Goal: Check status: Check status

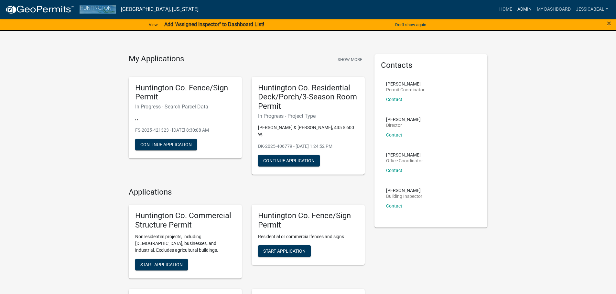
click at [526, 12] on link "Admin" at bounding box center [524, 9] width 19 height 12
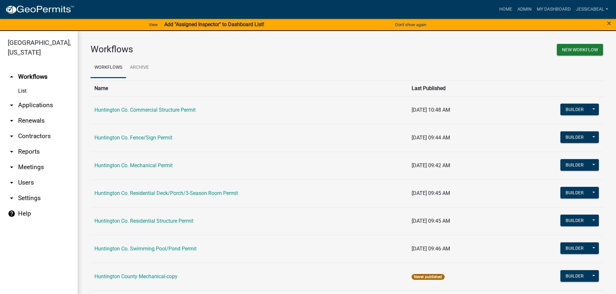
click at [27, 103] on link "arrow_drop_down Applications" at bounding box center [39, 106] width 78 height 16
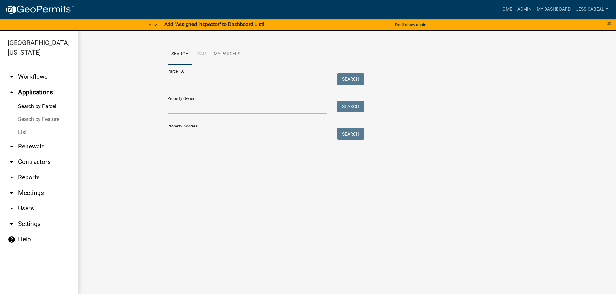
click at [25, 130] on link "List" at bounding box center [39, 132] width 78 height 13
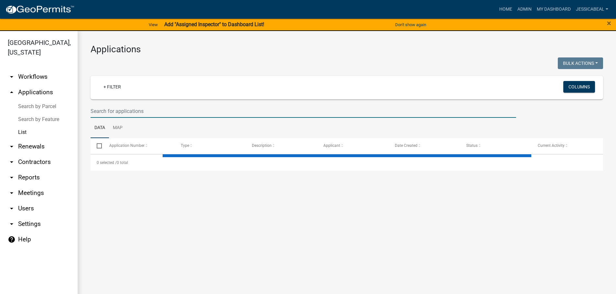
click at [159, 111] on input "text" at bounding box center [303, 111] width 425 height 13
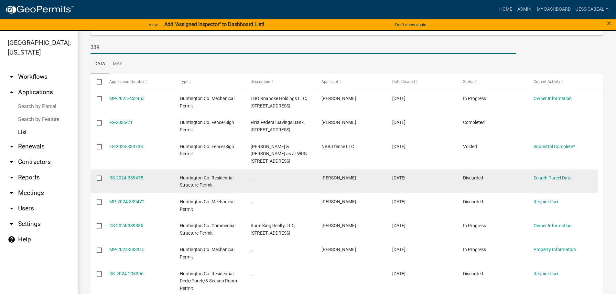
scroll to position [65, 0]
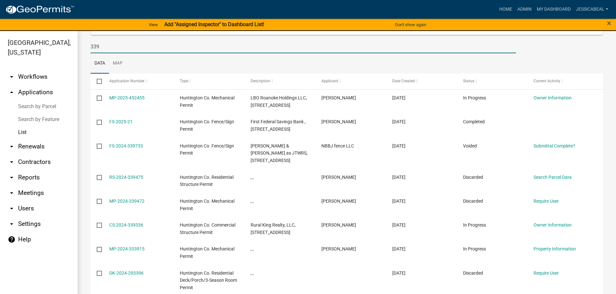
type input "339"
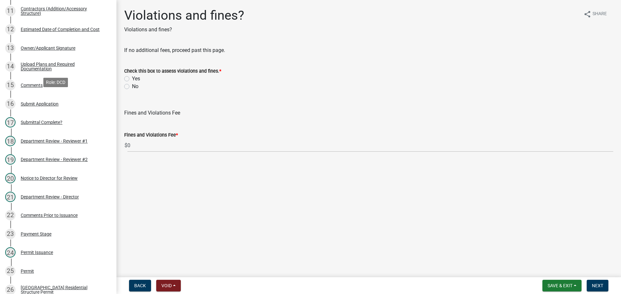
scroll to position [323, 0]
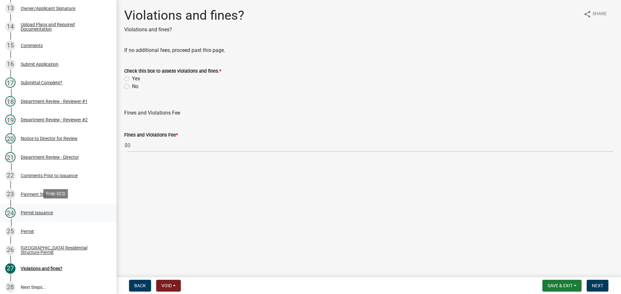
click at [29, 211] on div "Permit Issuance" at bounding box center [37, 213] width 32 height 5
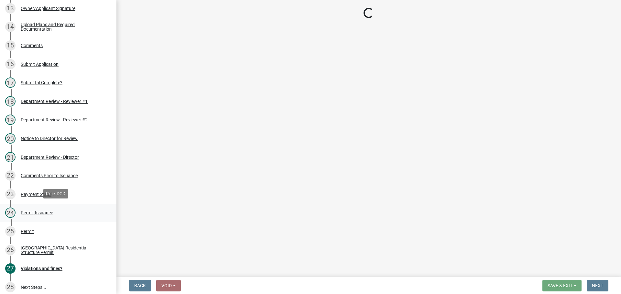
select select "3239478a-f882-4594-90ac-f91e0e438675"
